Goal: Information Seeking & Learning: Learn about a topic

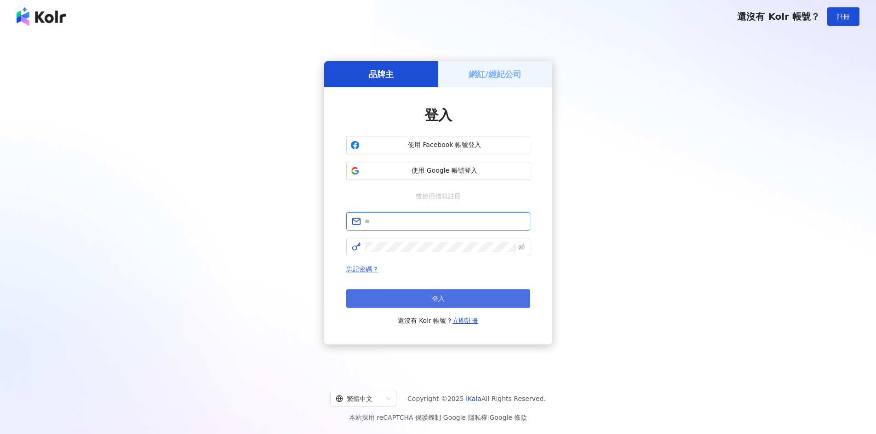
type input "**********"
click at [416, 297] on button "登入" at bounding box center [438, 299] width 184 height 18
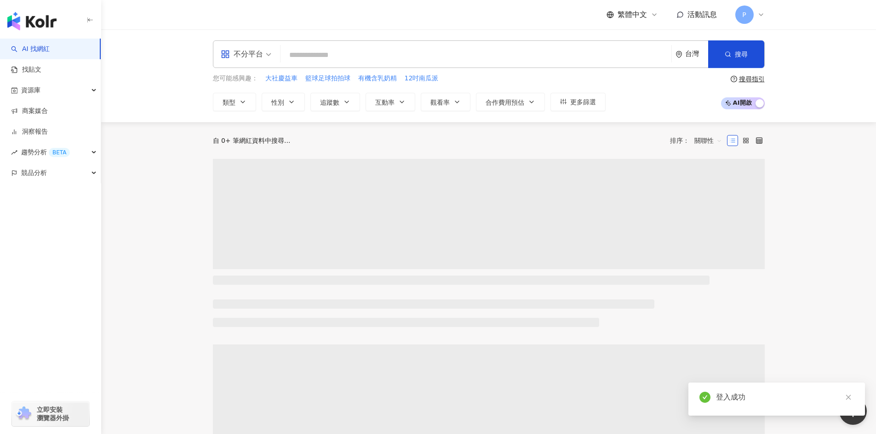
click at [419, 55] on input "search" at bounding box center [475, 54] width 383 height 17
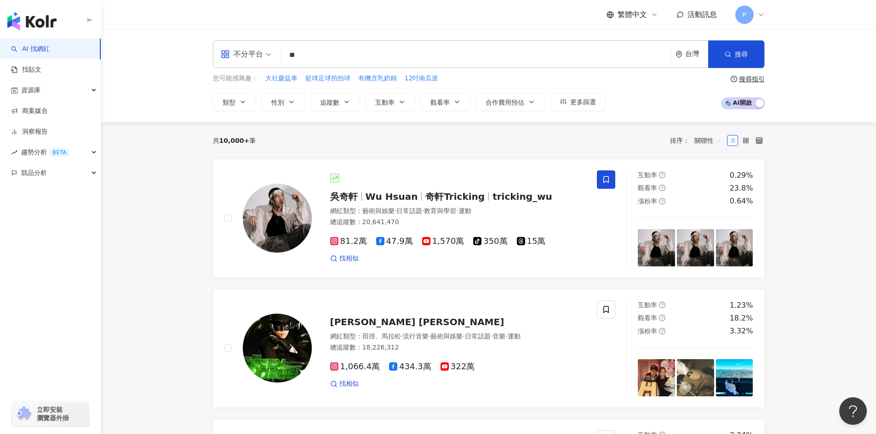
type input "*"
paste input "****"
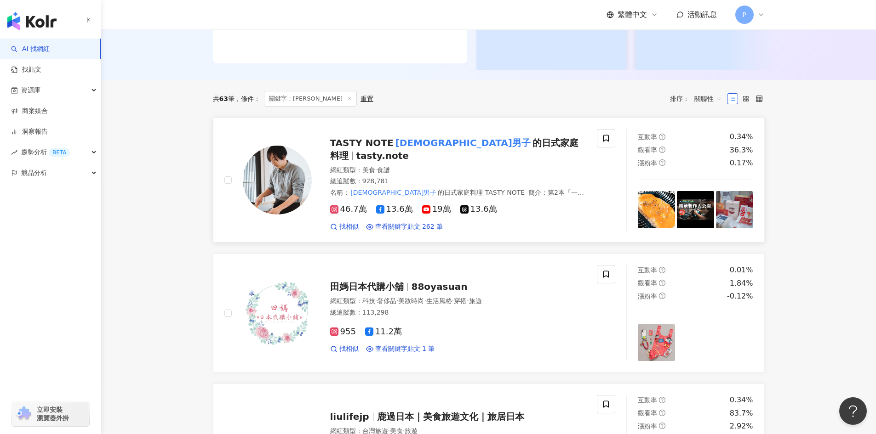
scroll to position [230, 0]
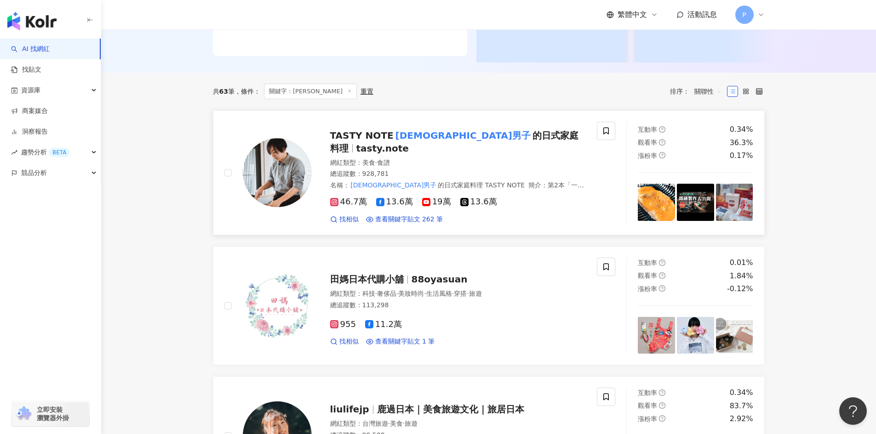
type input "****"
click at [433, 143] on span "的日式家庭料理" at bounding box center [454, 142] width 248 height 24
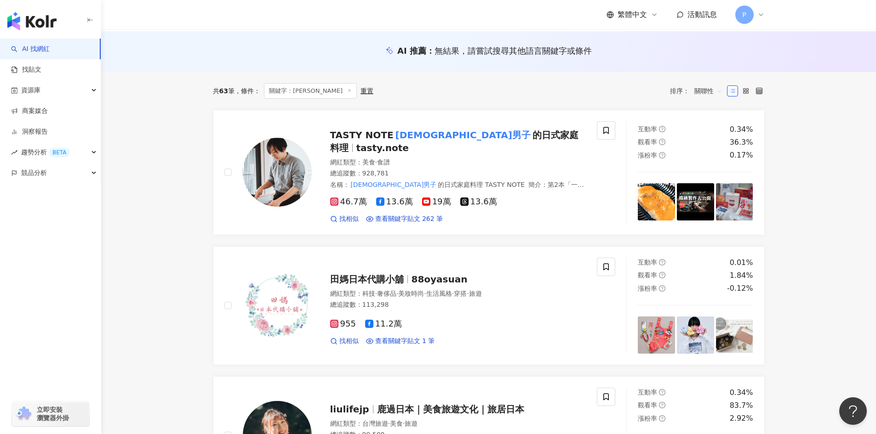
scroll to position [0, 0]
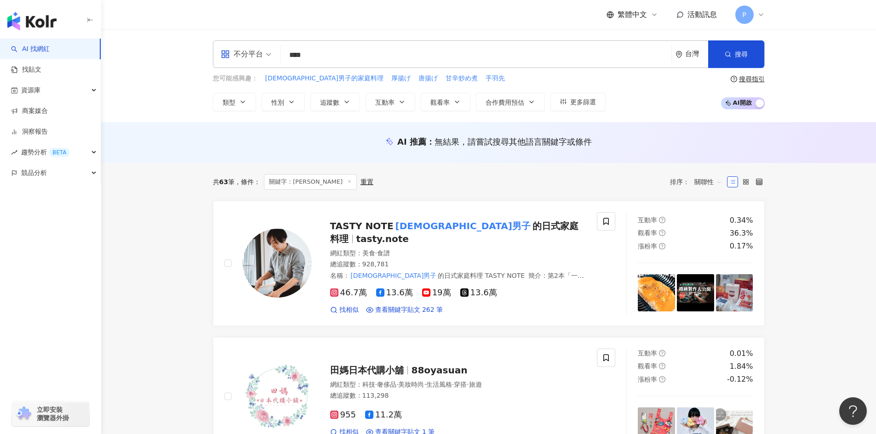
click at [347, 181] on icon at bounding box center [349, 181] width 5 height 5
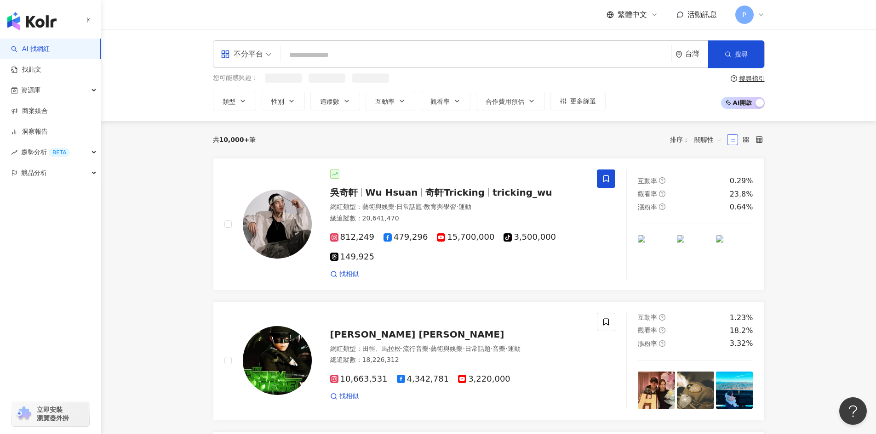
click at [332, 51] on input "search" at bounding box center [475, 54] width 383 height 17
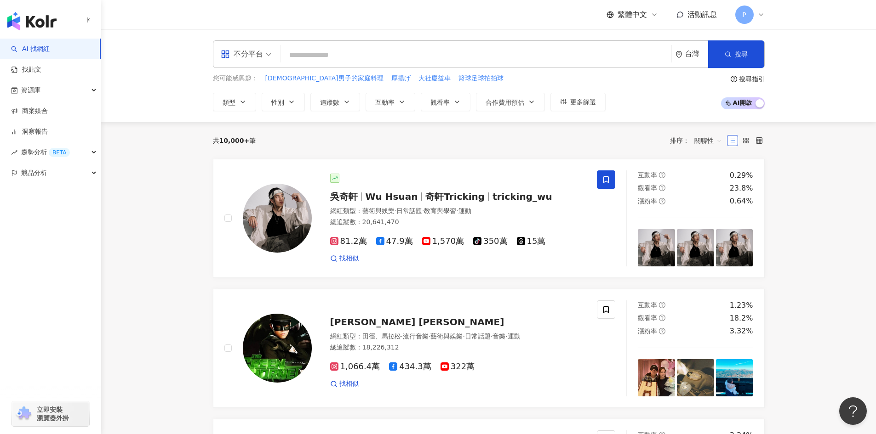
click at [384, 53] on input "search" at bounding box center [475, 54] width 383 height 17
paste input "**"
type input "**"
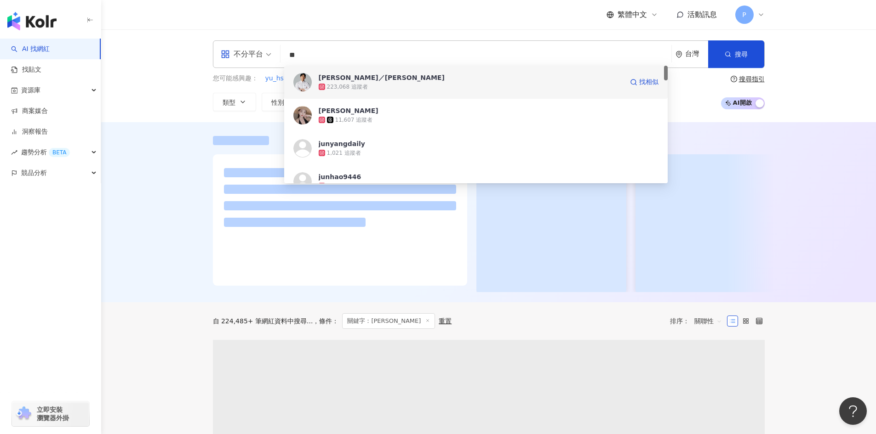
click at [355, 76] on span "Lee／李君" at bounding box center [471, 77] width 304 height 9
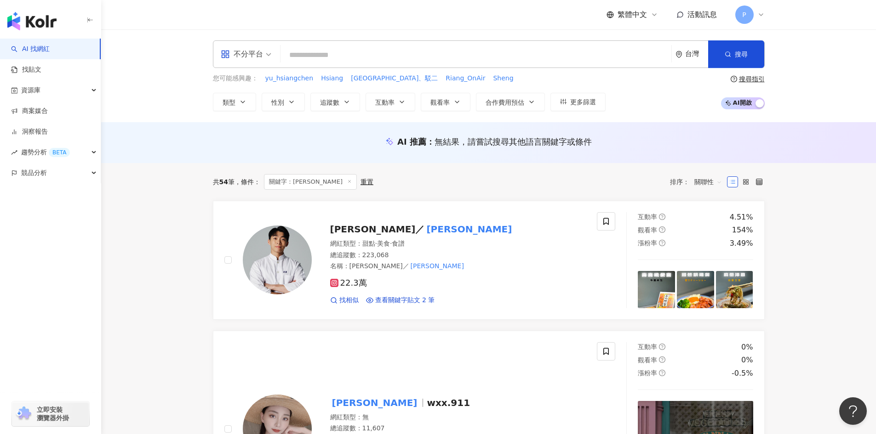
paste input "**********"
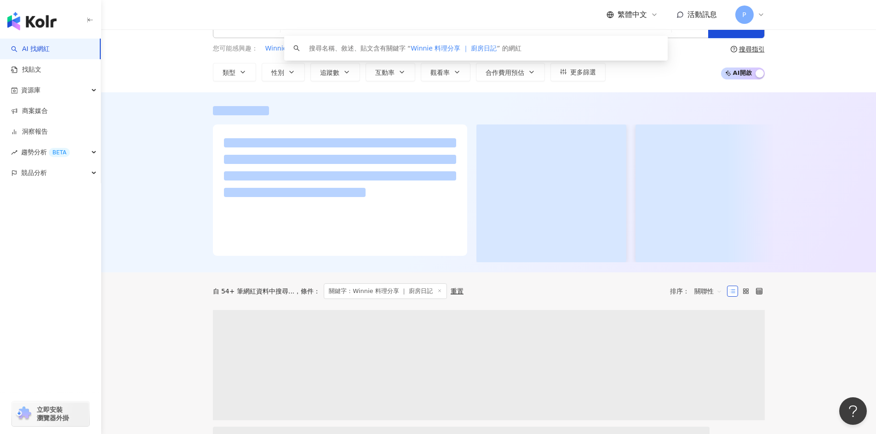
scroll to position [46, 0]
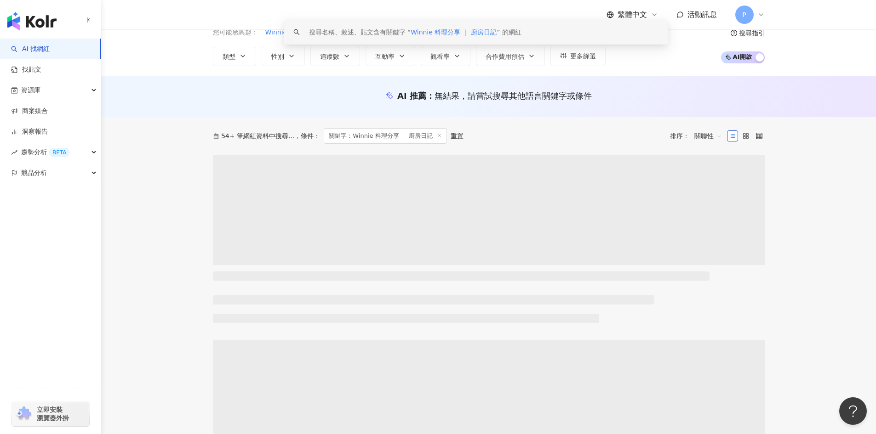
type input "**********"
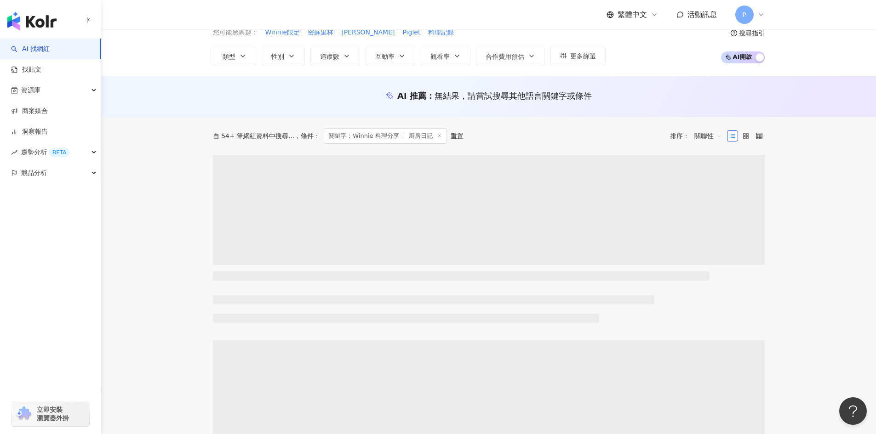
click at [296, 111] on div "AI 推薦 ： 無結果，請嘗試搜尋其他語言關鍵字或條件" at bounding box center [488, 96] width 774 height 41
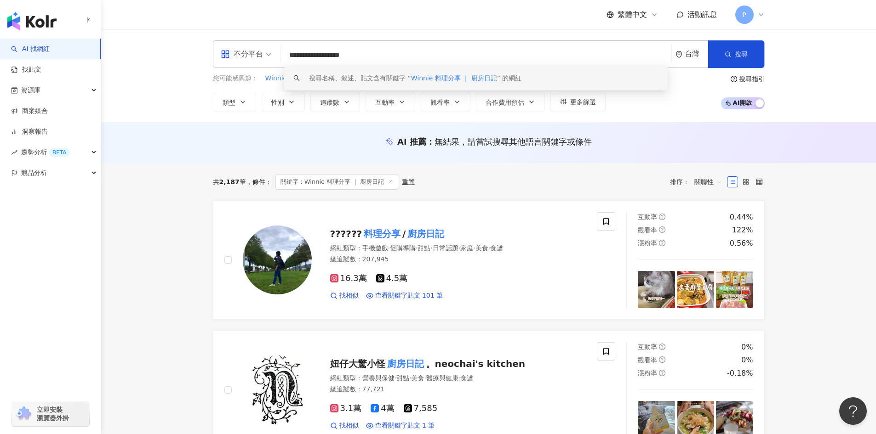
scroll to position [0, 0]
drag, startPoint x: 343, startPoint y: 54, endPoint x: 439, endPoint y: 61, distance: 95.9
click at [439, 61] on input "**********" at bounding box center [475, 54] width 383 height 17
click at [432, 230] on mark "廚房日記" at bounding box center [425, 234] width 40 height 15
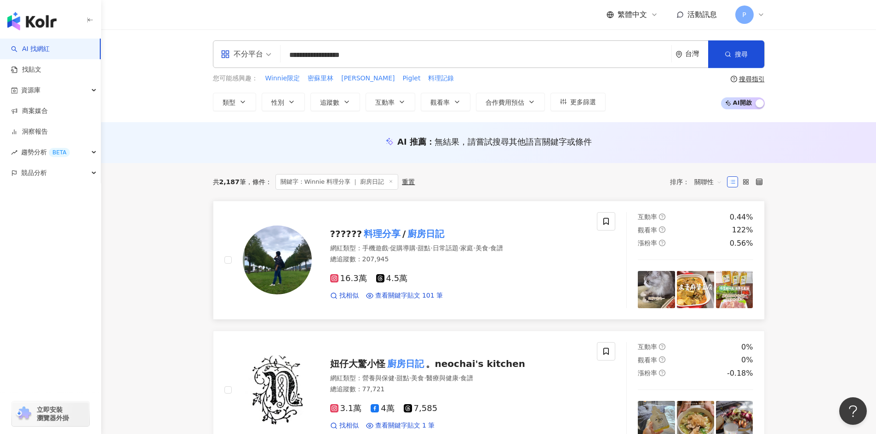
scroll to position [0, 0]
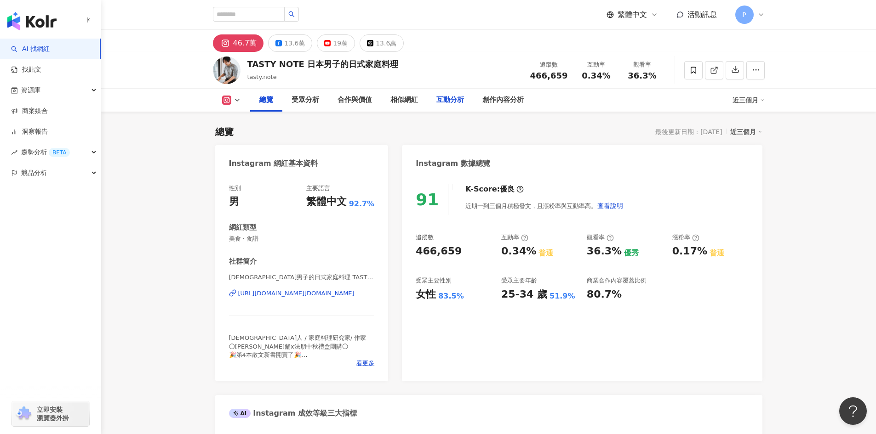
click at [456, 101] on div "互動分析" at bounding box center [450, 100] width 28 height 11
click at [495, 102] on div "創作內容分析" at bounding box center [502, 100] width 41 height 11
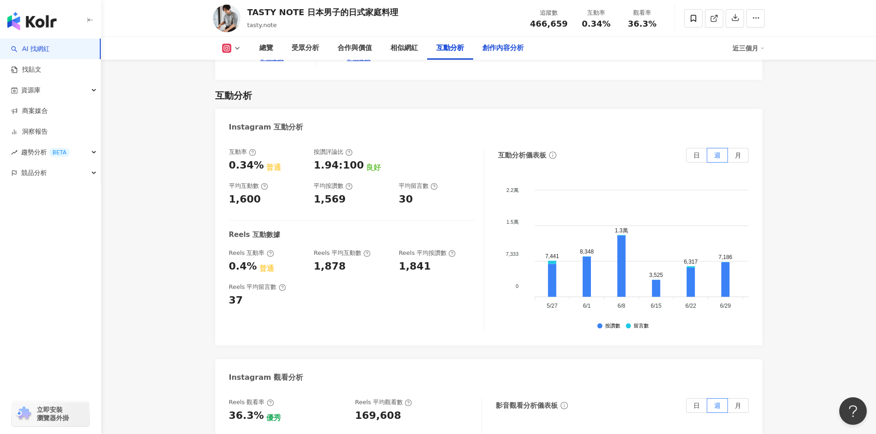
click at [489, 48] on div "創作內容分析" at bounding box center [502, 48] width 41 height 11
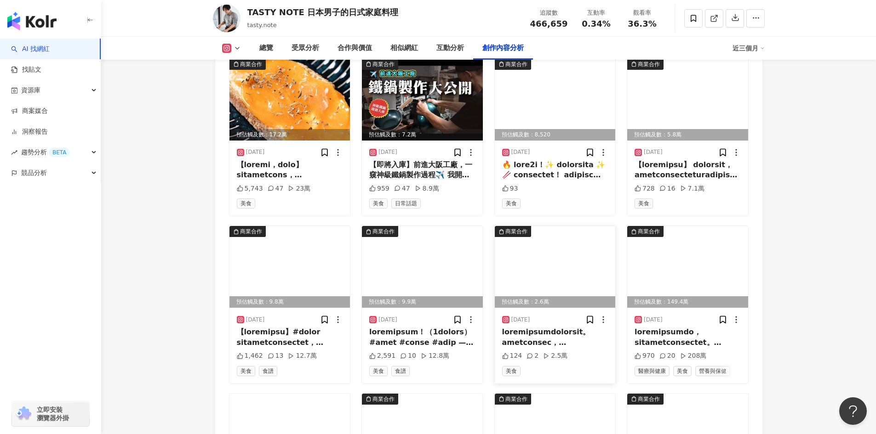
scroll to position [2924, 0]
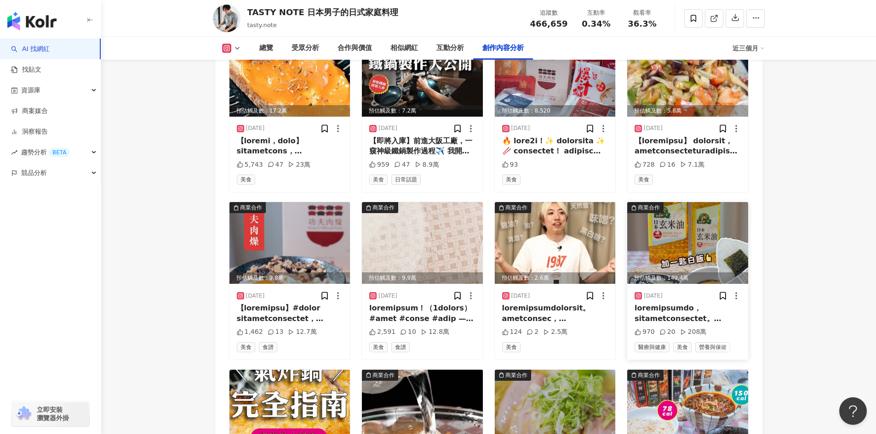
click at [698, 303] on div at bounding box center [687, 313] width 106 height 21
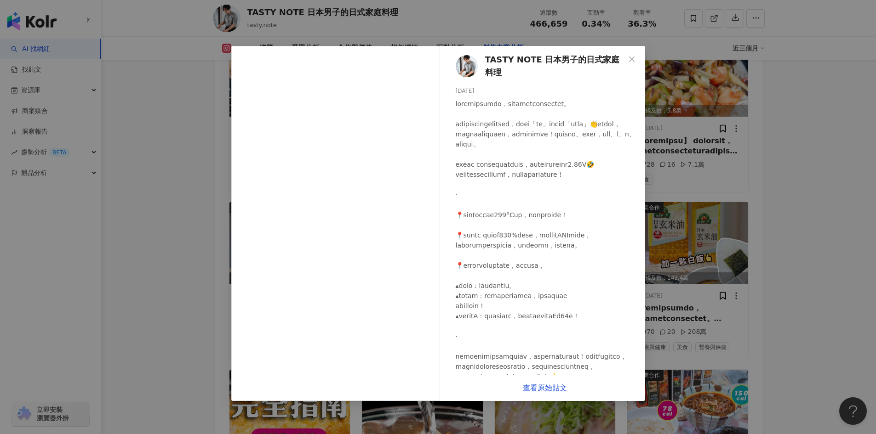
click at [837, 339] on div "TASTY NOTE 日本男子的日式家庭料理 2025/8/8 970 20 208萬 查看原始貼文" at bounding box center [438, 217] width 876 height 434
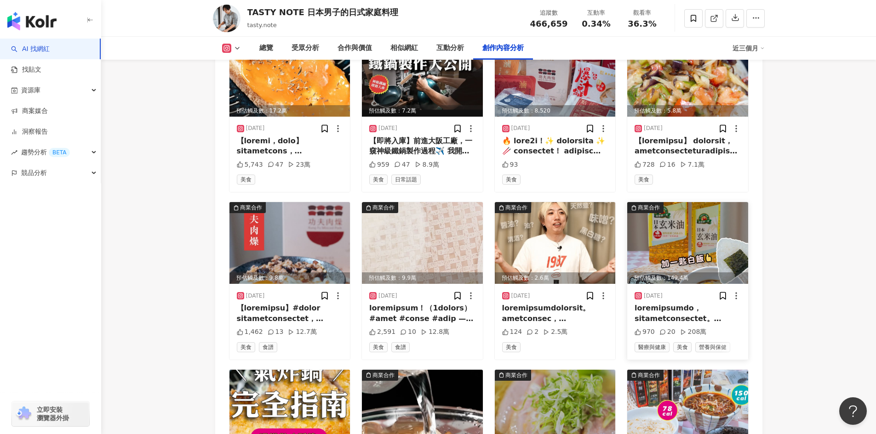
click at [703, 303] on div at bounding box center [687, 313] width 106 height 21
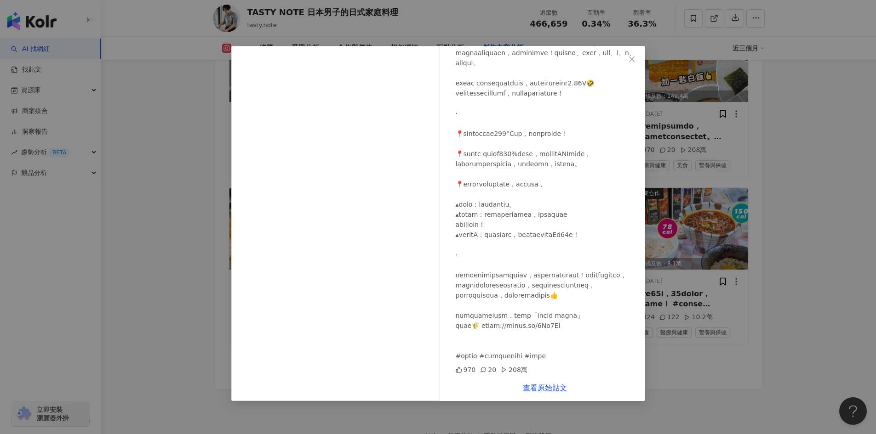
scroll to position [3108, 0]
click at [464, 370] on div "970" at bounding box center [465, 370] width 20 height 10
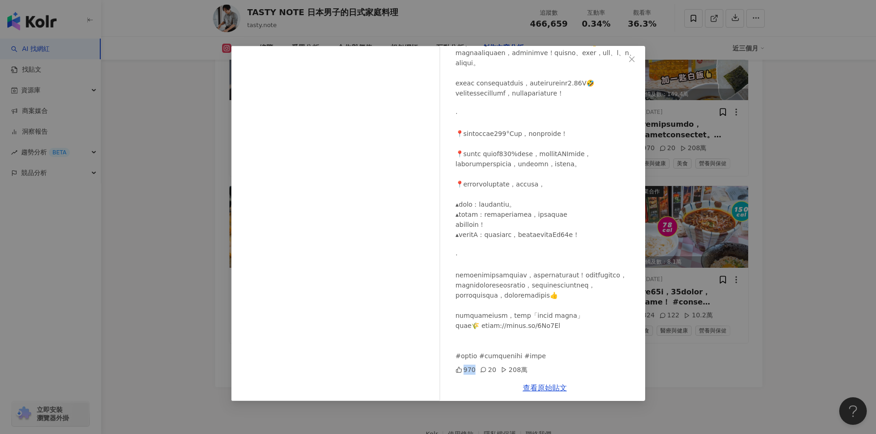
click at [464, 370] on div "970" at bounding box center [465, 370] width 20 height 10
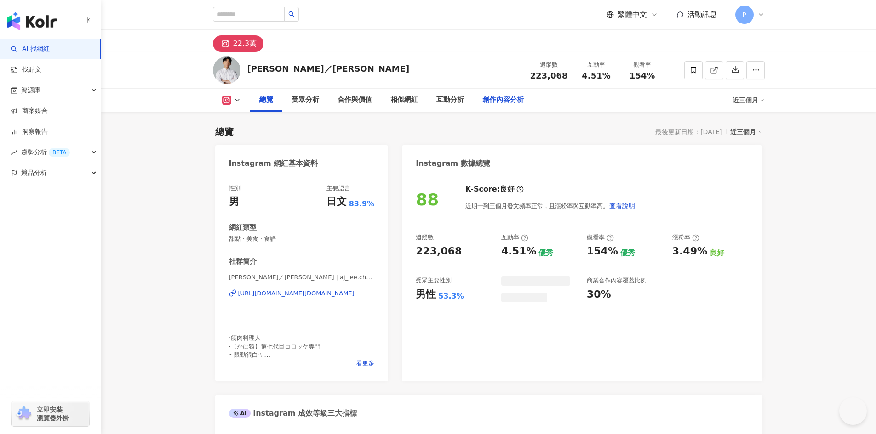
click at [509, 103] on div "總覽 受眾分析 合作與價值 相似網紅 互動分析 創作內容分析" at bounding box center [491, 100] width 482 height 23
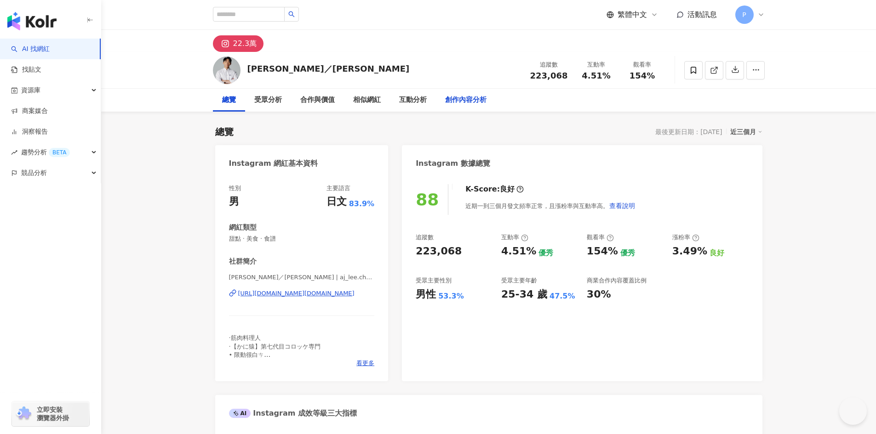
click at [473, 101] on div "創作內容分析" at bounding box center [465, 100] width 41 height 11
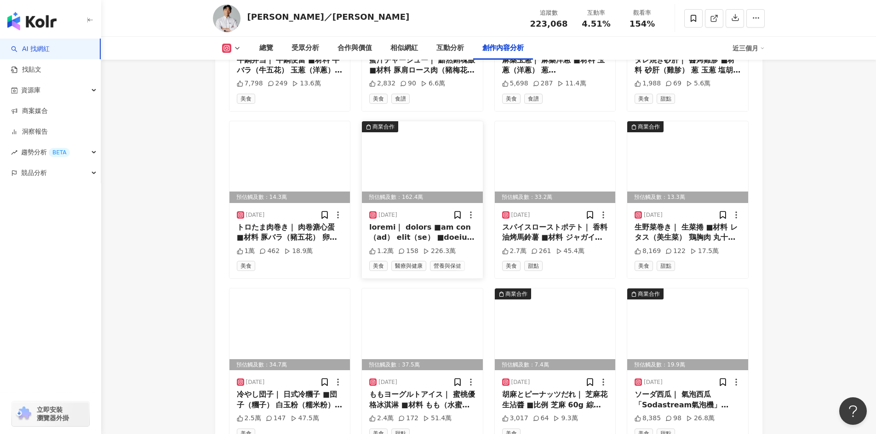
scroll to position [3159, 0]
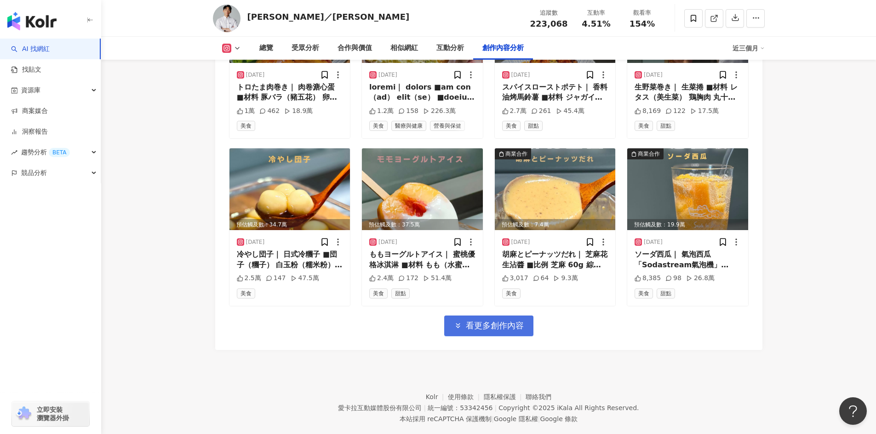
click at [508, 316] on button "看更多創作內容" at bounding box center [488, 326] width 89 height 21
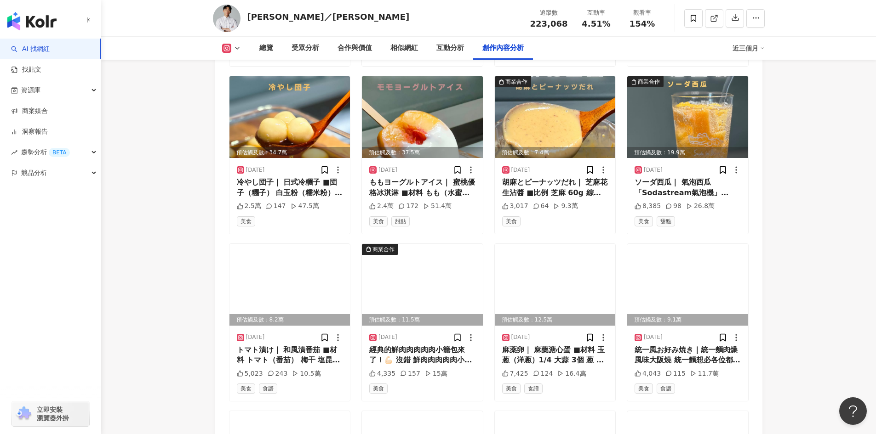
scroll to position [3067, 0]
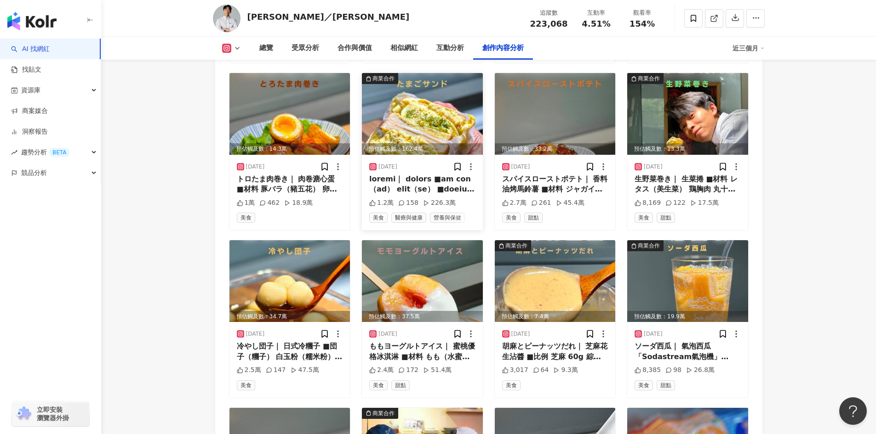
click at [457, 178] on div "2025/8/7 1.2萬 158 226.3萬 美食 醫療與健康 營養與保健" at bounding box center [422, 192] width 121 height 75
click at [453, 174] on div at bounding box center [422, 184] width 106 height 21
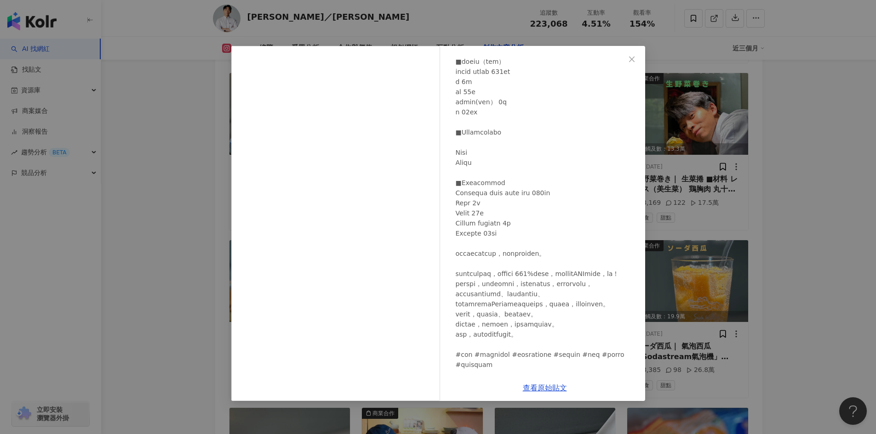
scroll to position [128, 0]
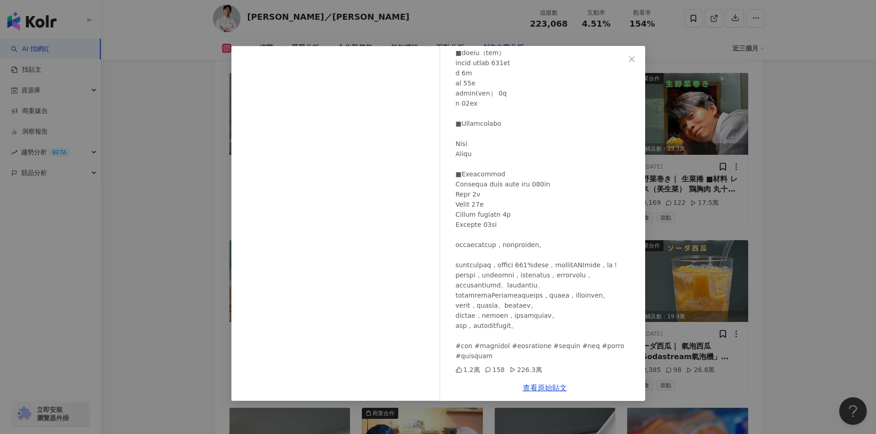
click at [465, 370] on div "1.2萬" at bounding box center [467, 370] width 24 height 10
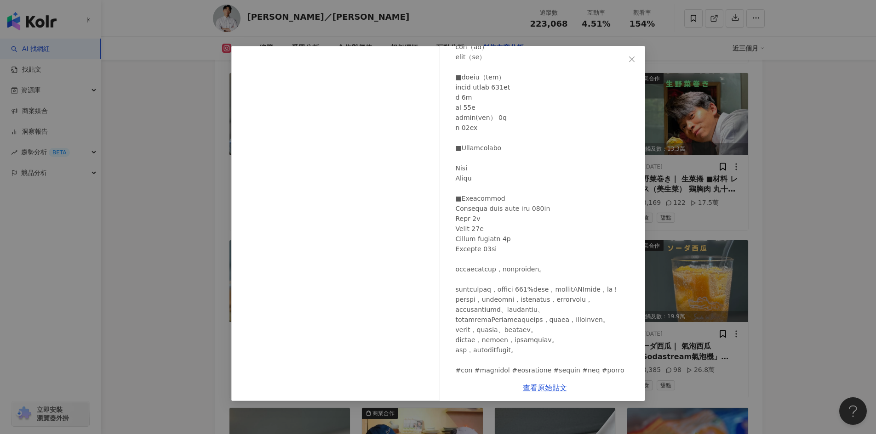
scroll to position [36, 0]
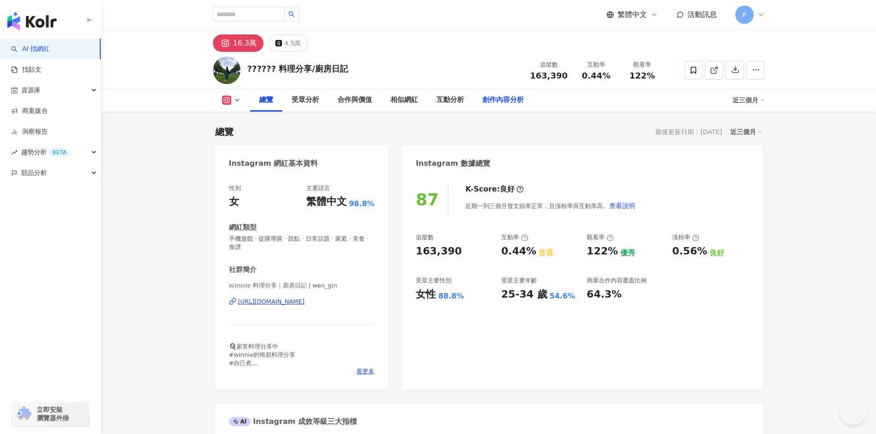
click at [511, 98] on div "創作內容分析" at bounding box center [502, 100] width 41 height 11
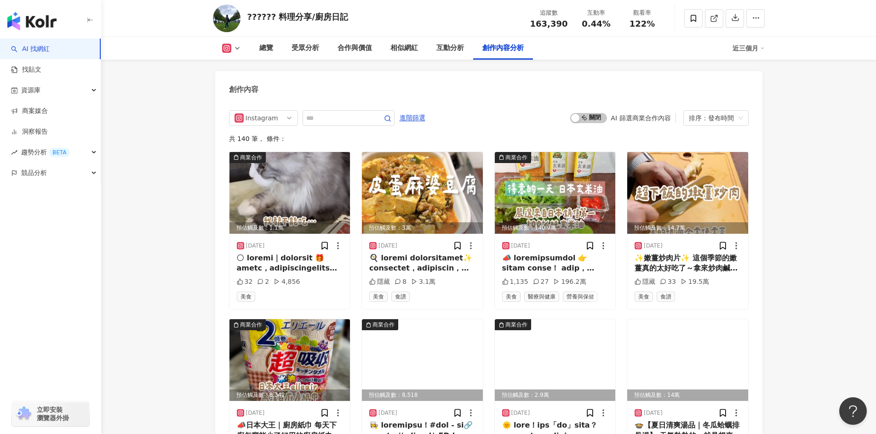
scroll to position [2911, 0]
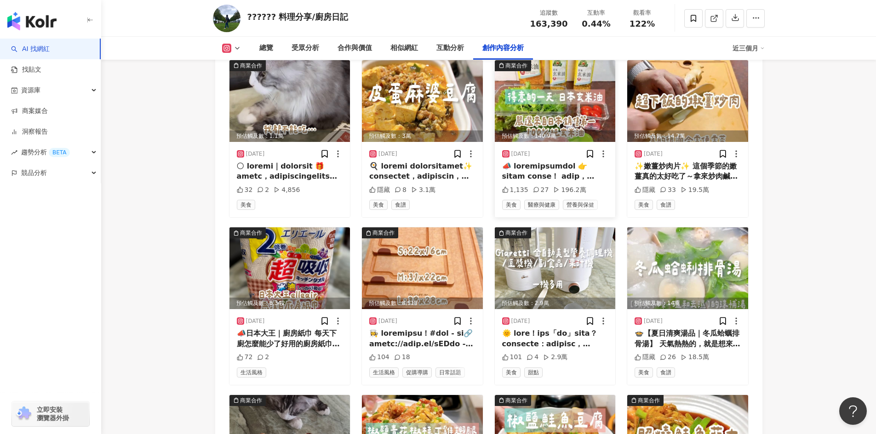
click at [552, 181] on div at bounding box center [555, 171] width 106 height 21
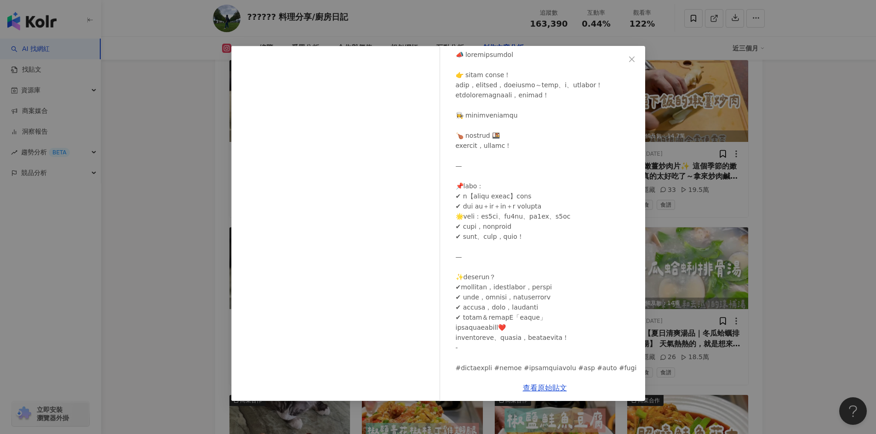
scroll to position [98, 0]
